Goal: Transaction & Acquisition: Purchase product/service

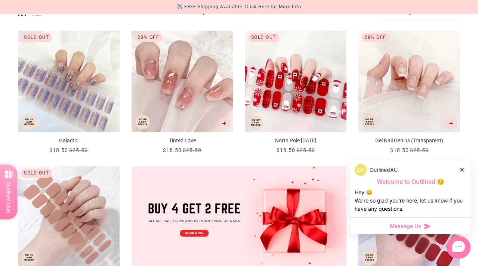
scroll to position [125, 0]
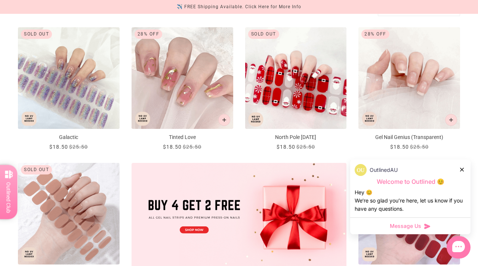
click at [422, 92] on img "Gel Nail Genius (Transparent)" at bounding box center [409, 78] width 102 height 102
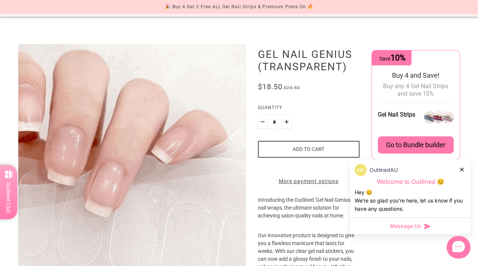
scroll to position [62, 0]
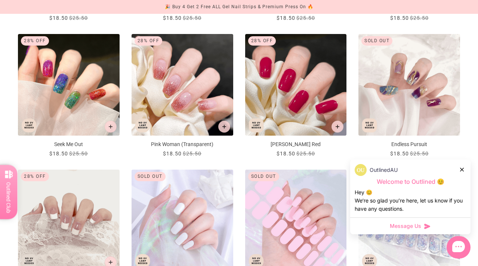
scroll to position [504, 0]
